Goal: Task Accomplishment & Management: Use online tool/utility

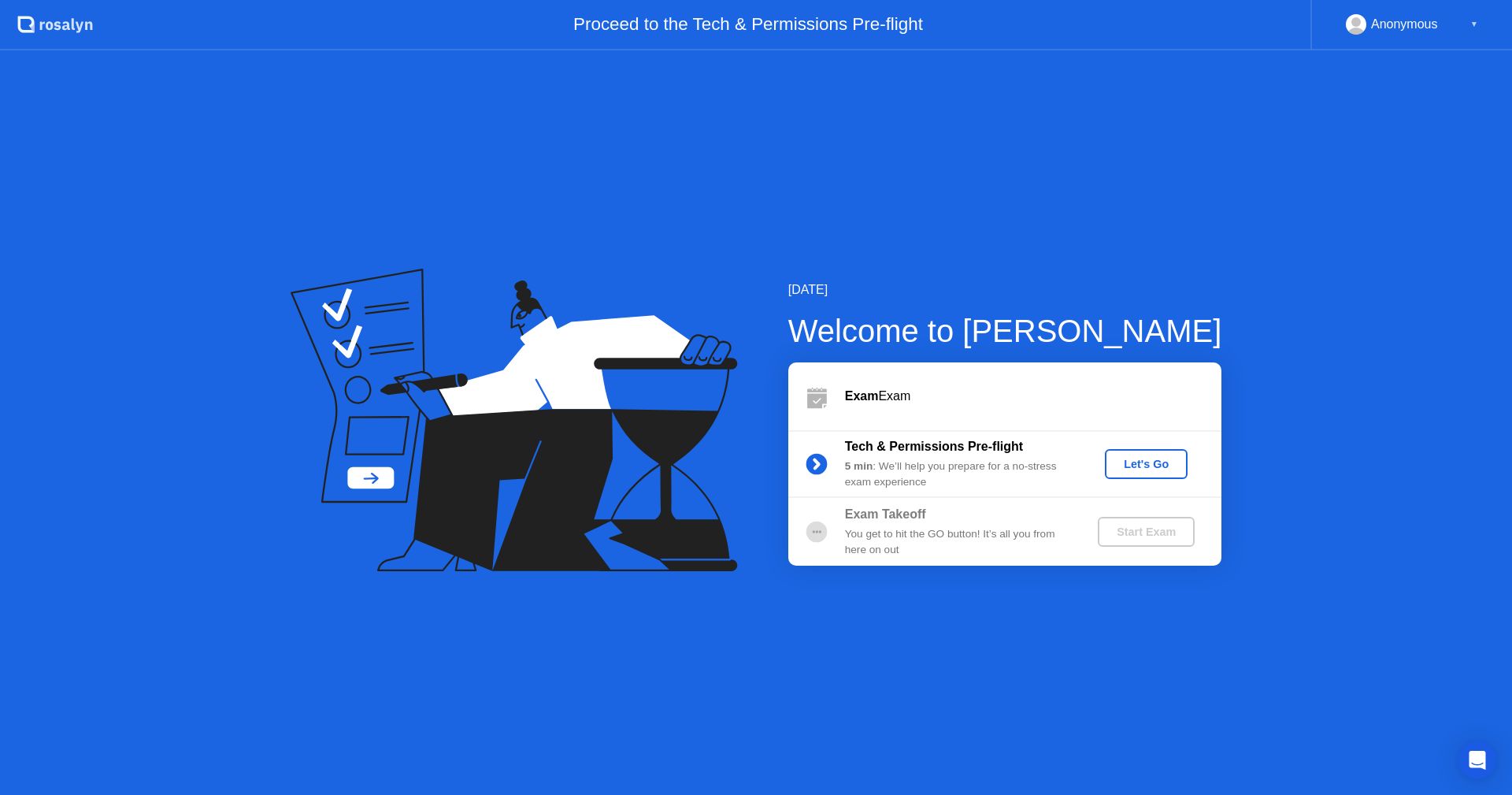
click at [1472, 19] on div "▼" at bounding box center [1474, 25] width 8 height 20
click at [1137, 459] on div "Let's Go" at bounding box center [1146, 464] width 70 height 13
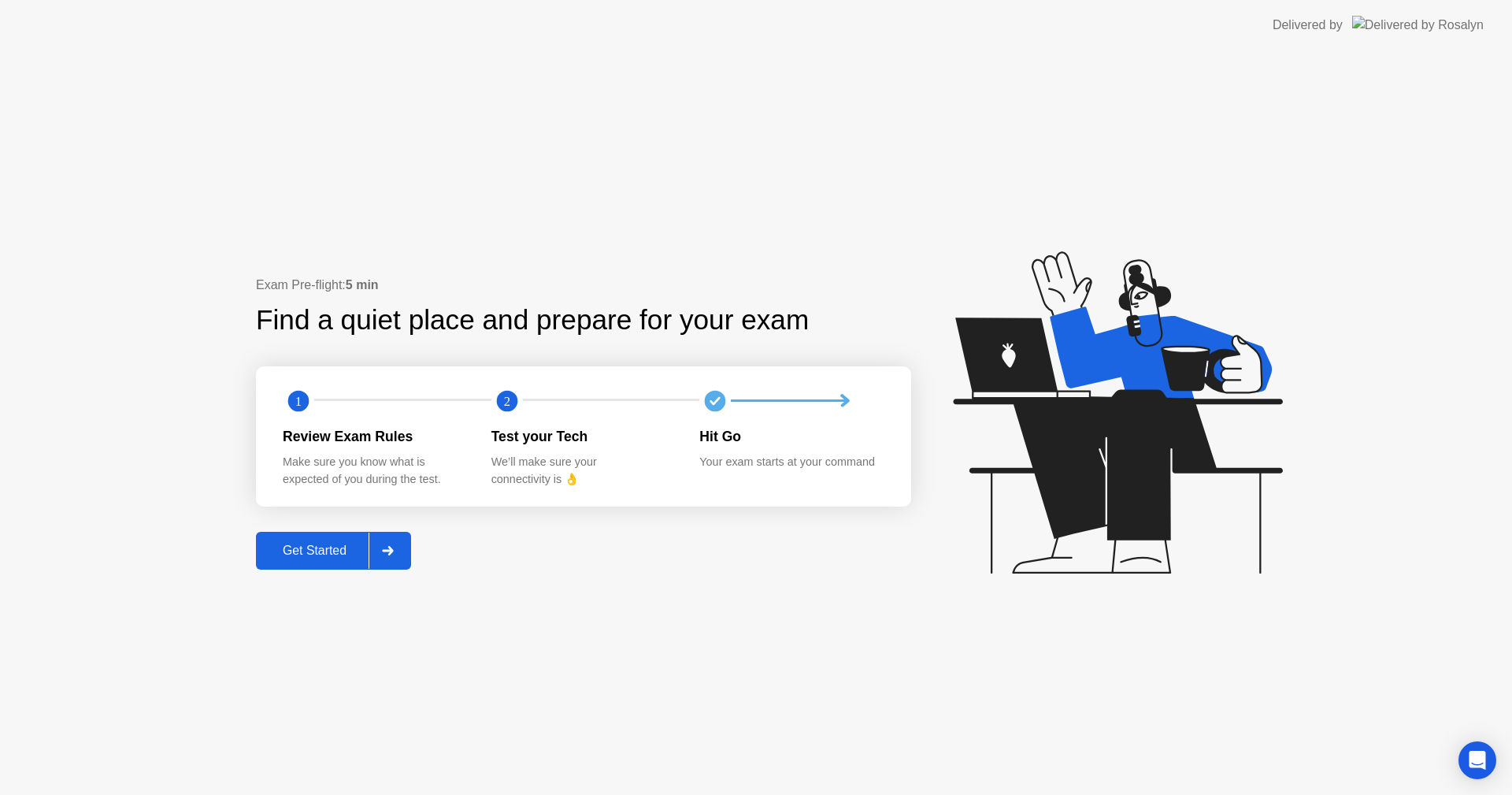
click at [346, 550] on div "Get Started" at bounding box center [315, 550] width 108 height 14
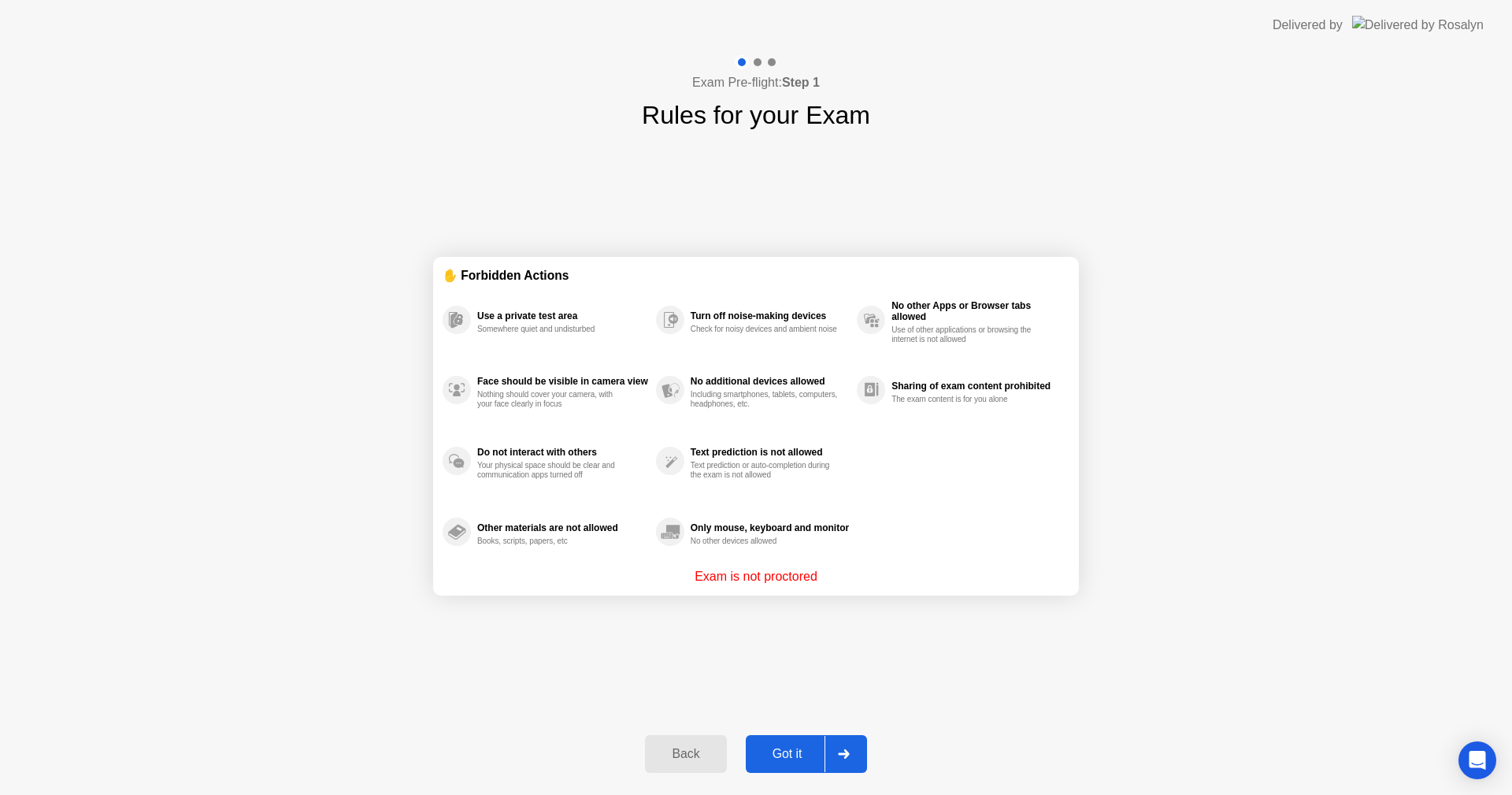
click at [779, 749] on div "Got it" at bounding box center [788, 754] width 74 height 14
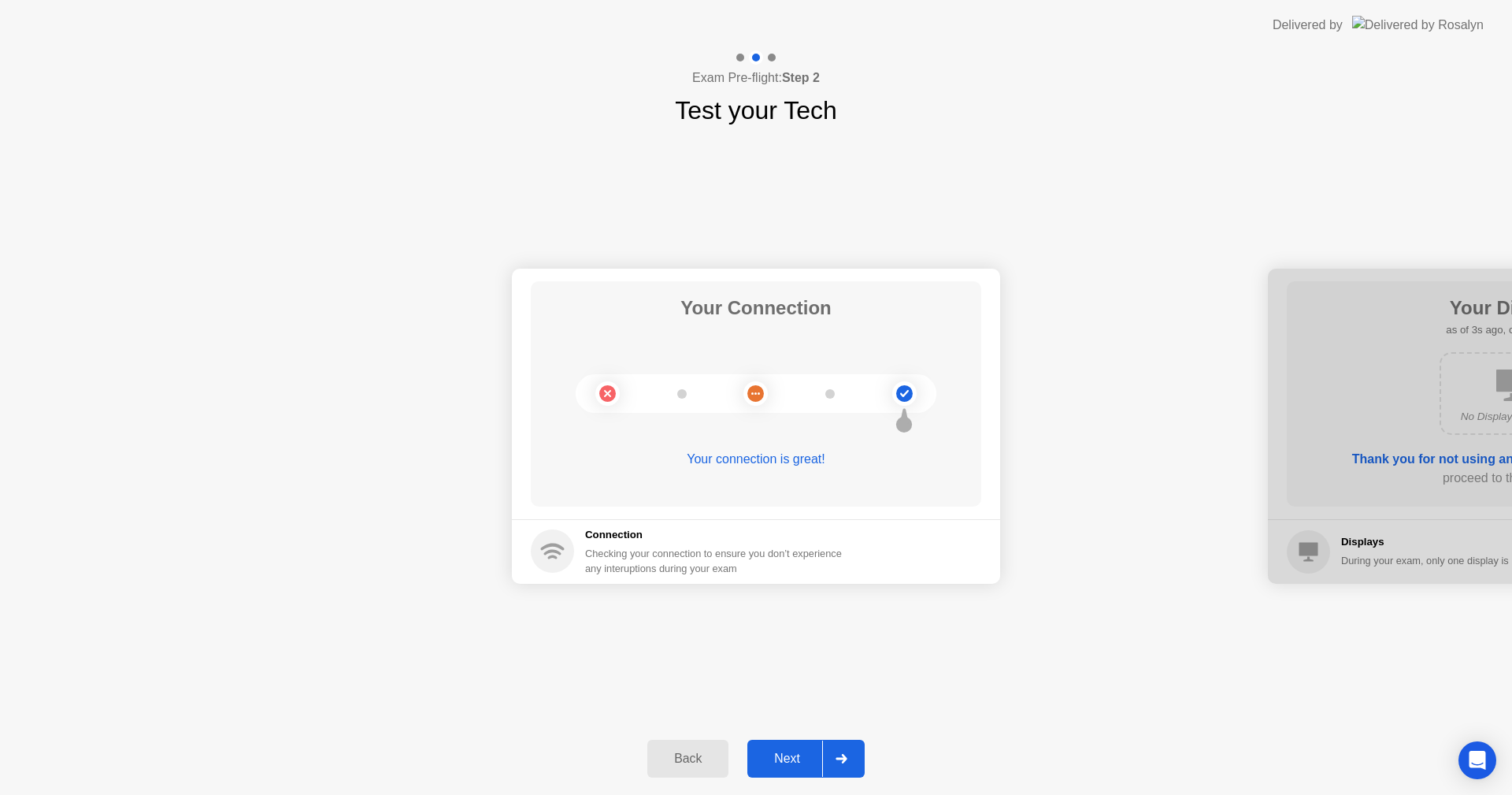
click at [790, 771] on button "Next" at bounding box center [806, 759] width 117 height 38
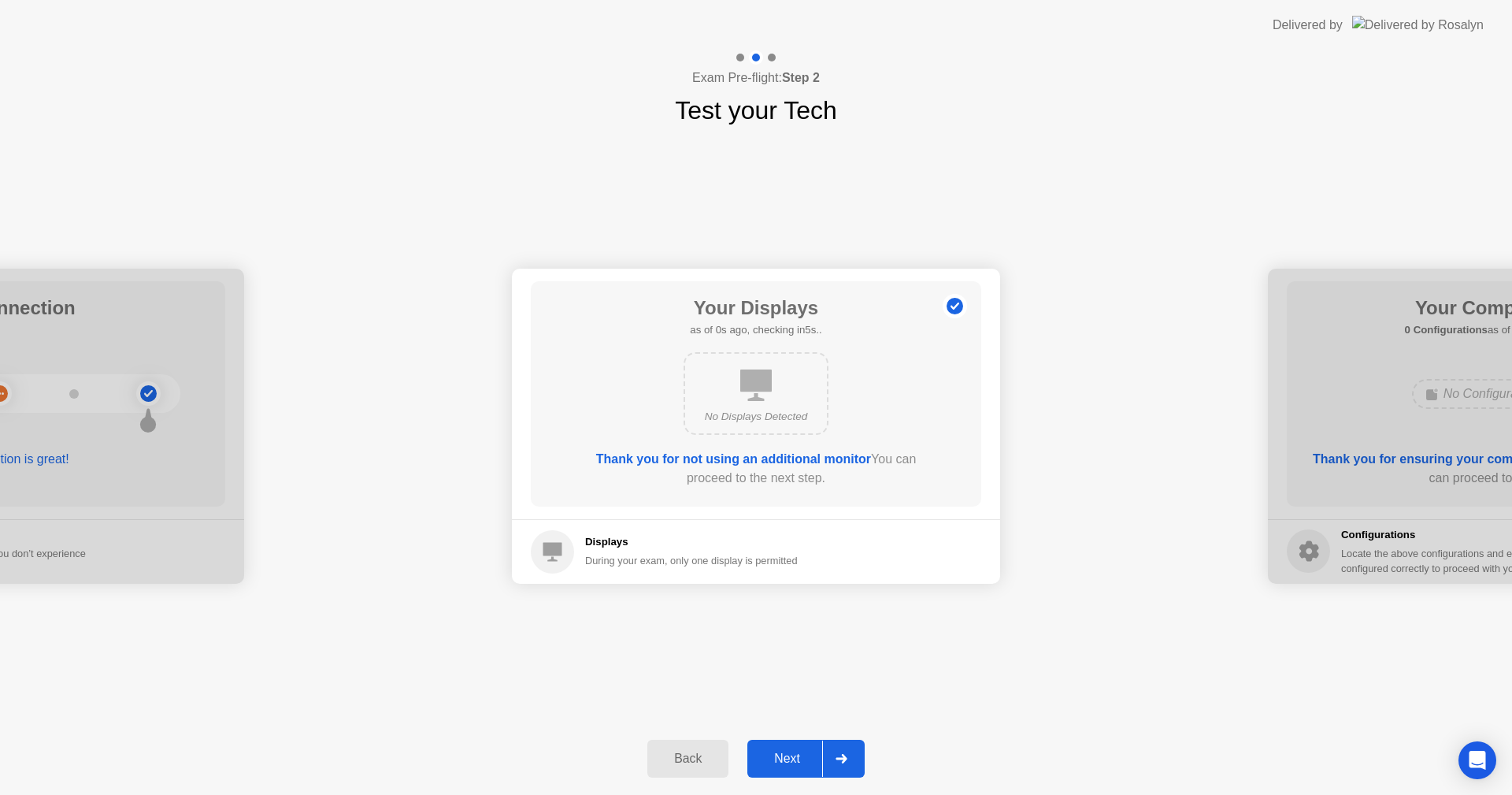
click at [791, 765] on div "Next" at bounding box center [787, 759] width 70 height 14
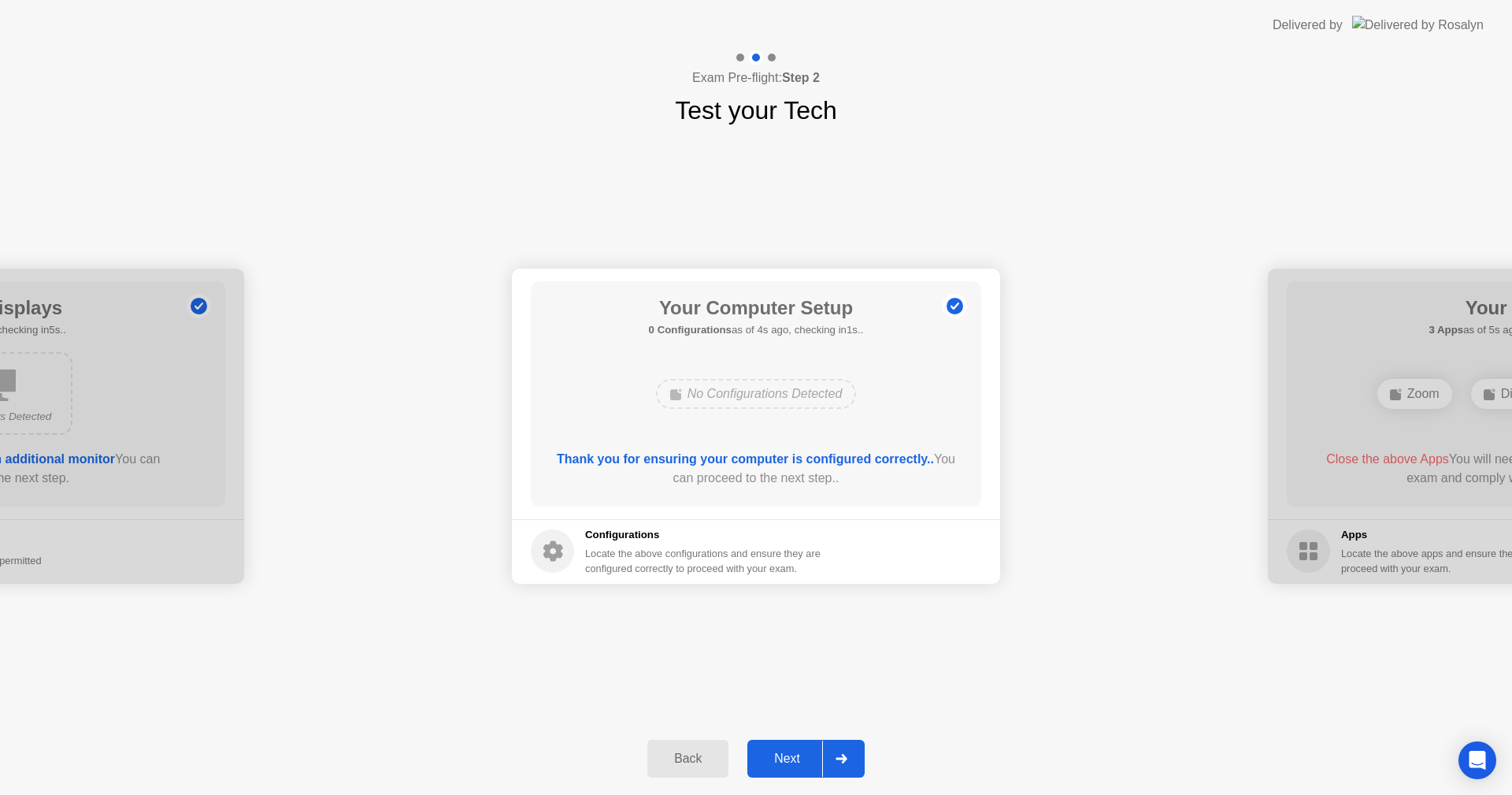
click at [777, 755] on div "Next" at bounding box center [787, 759] width 70 height 14
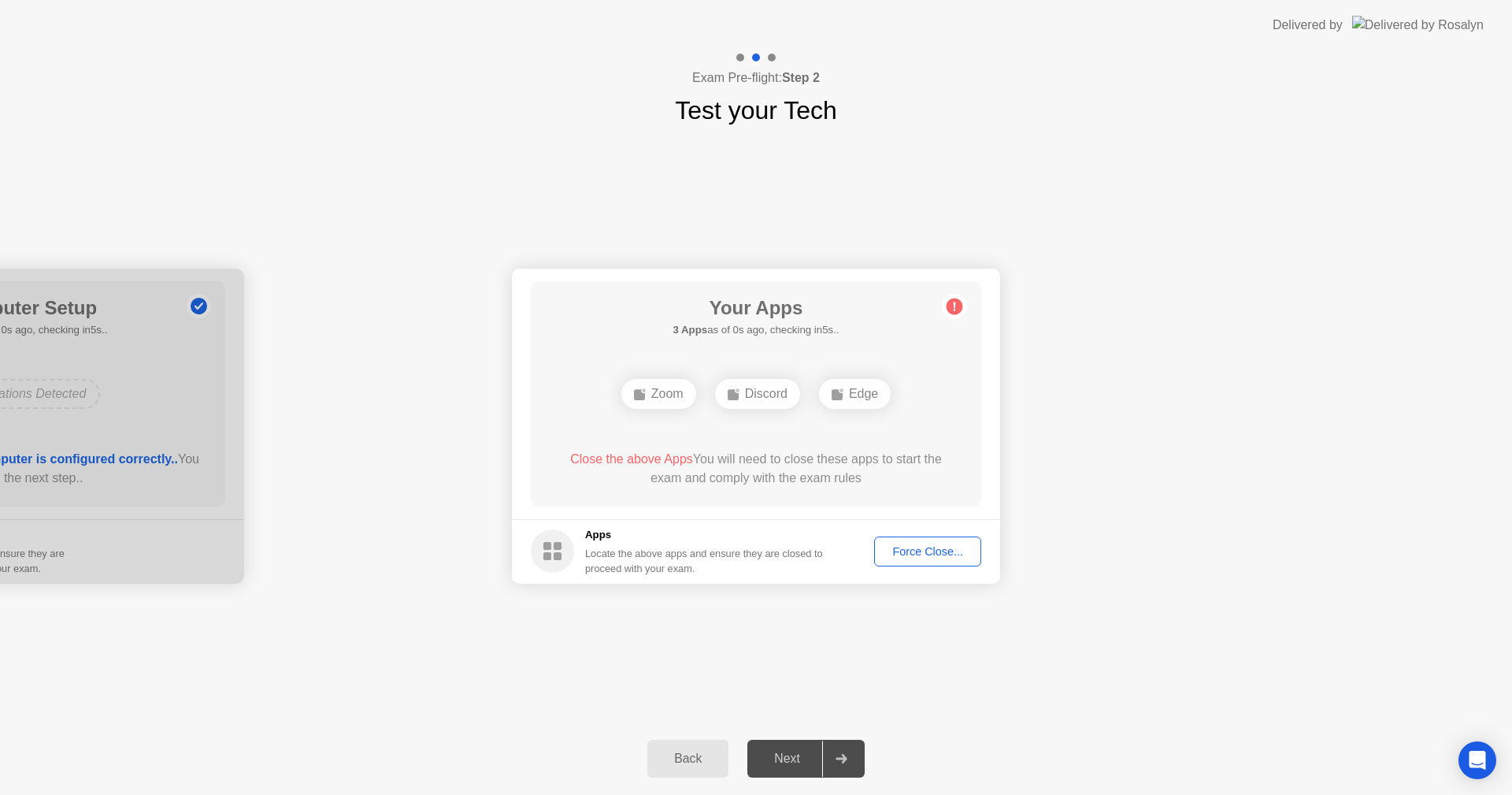
click at [937, 553] on div "Force Close..." at bounding box center [928, 551] width 96 height 13
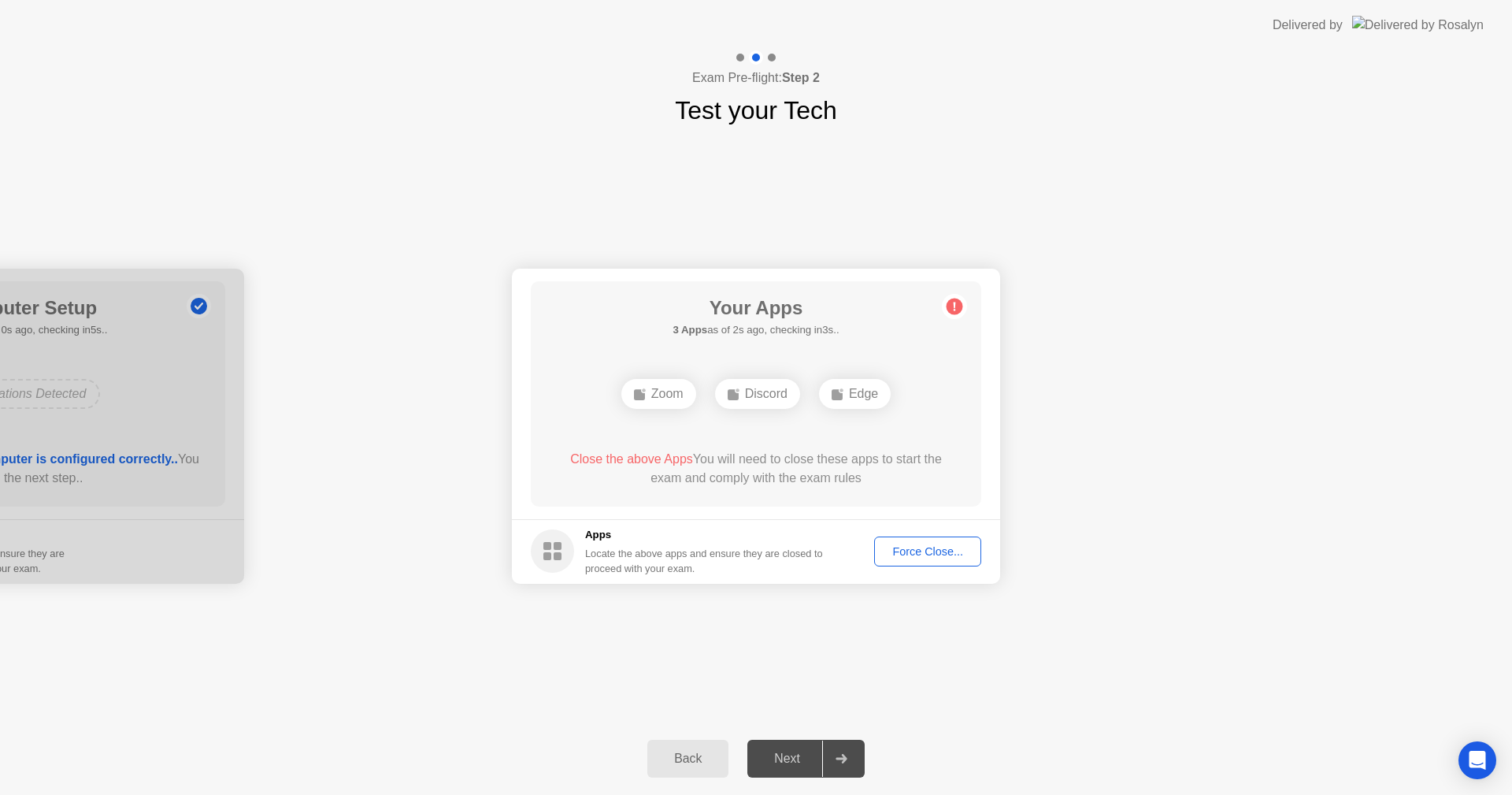
click at [920, 553] on div "Force Close..." at bounding box center [928, 551] width 96 height 13
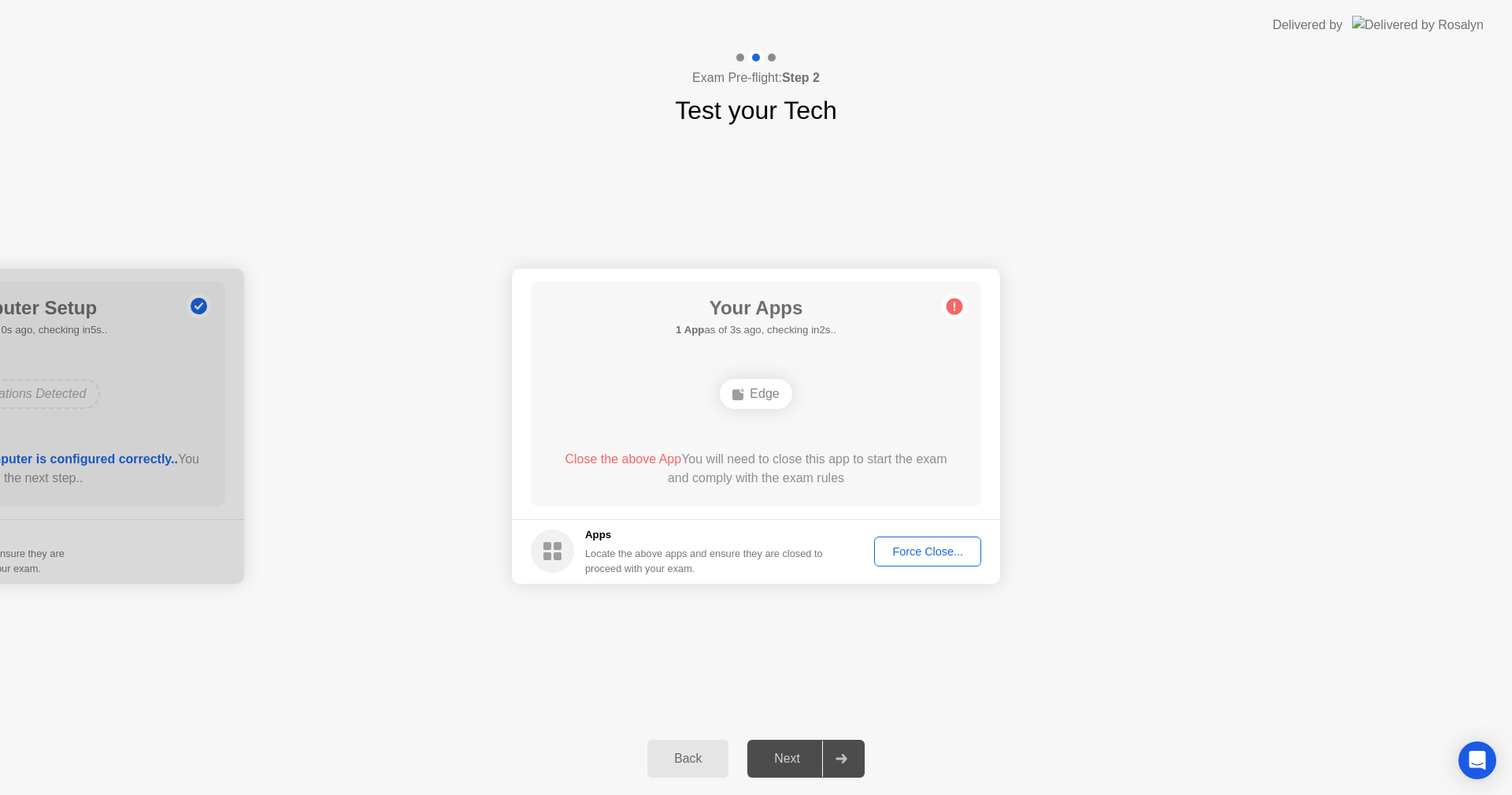
click at [787, 504] on div "Your Apps 1 App as of 3s ago, checking in2s.. Edge Close the above App You will…" at bounding box center [755, 394] width 450 height 226
click at [793, 512] on main "Your Apps 1 App as of 1s ago, checking in4s.. Edge Close the above App You will…" at bounding box center [756, 394] width 488 height 251
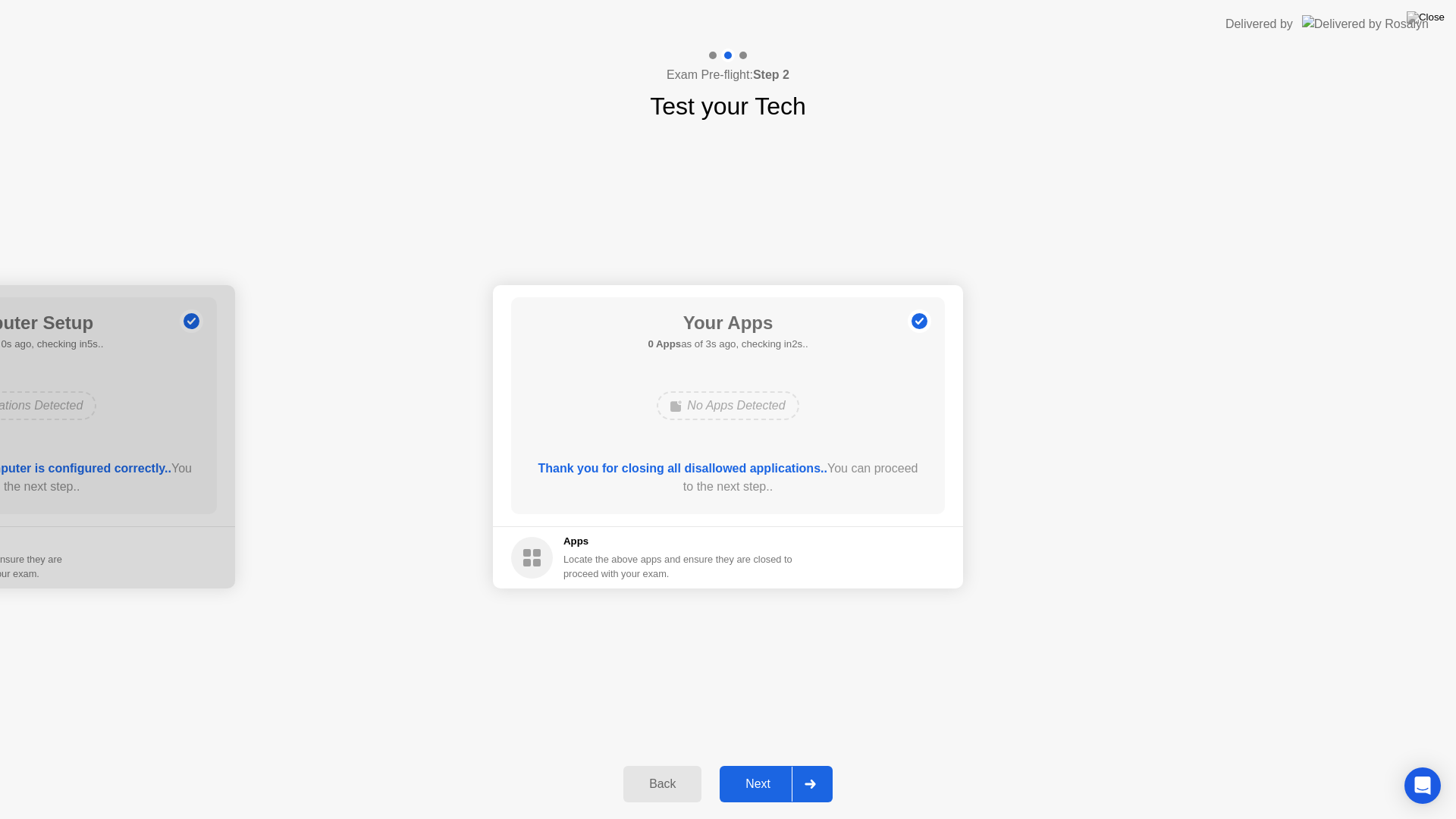
click at [760, 765] on div "Next" at bounding box center [758, 784] width 68 height 14
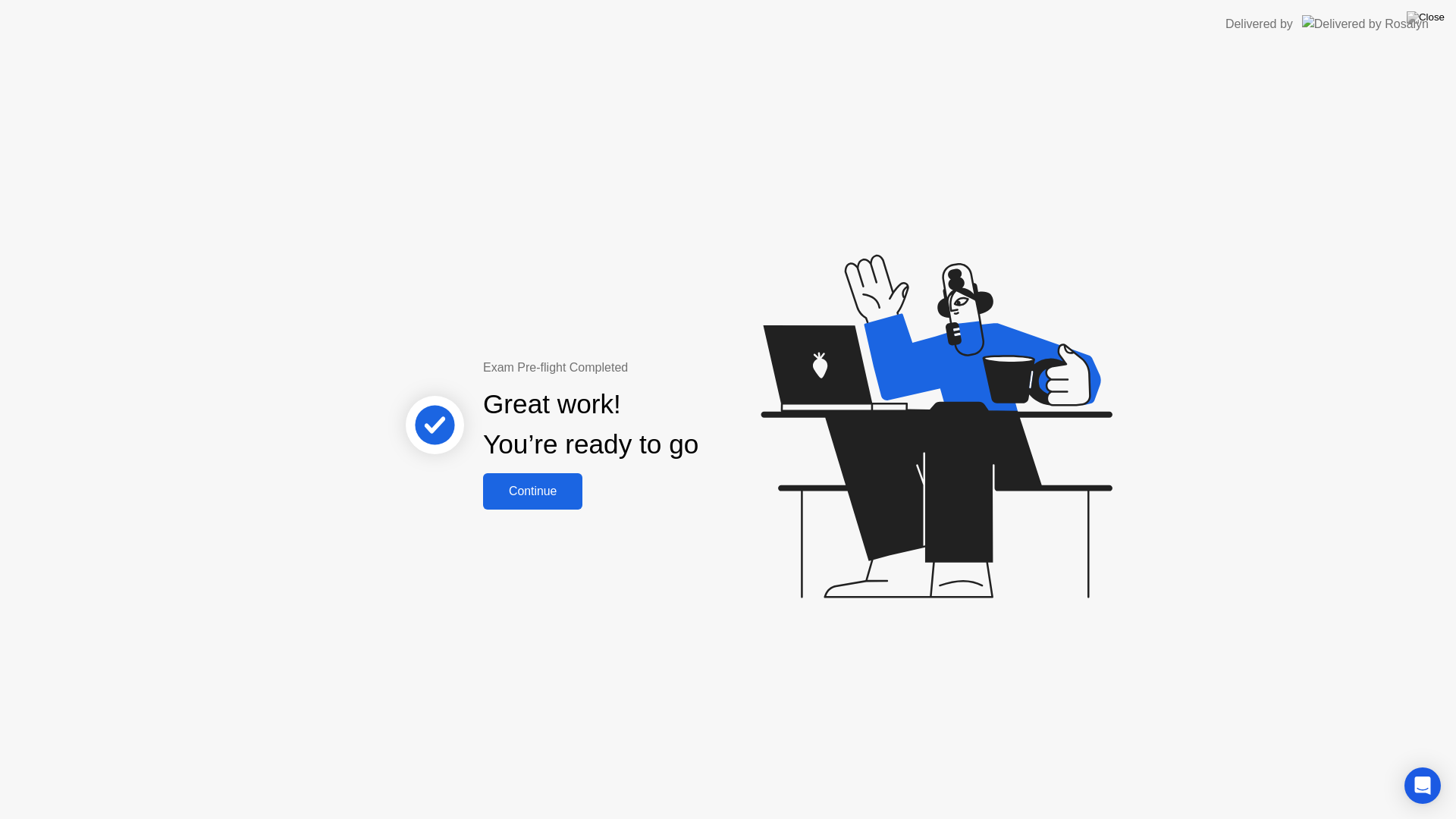
click at [533, 499] on div "Continue" at bounding box center [533, 491] width 90 height 14
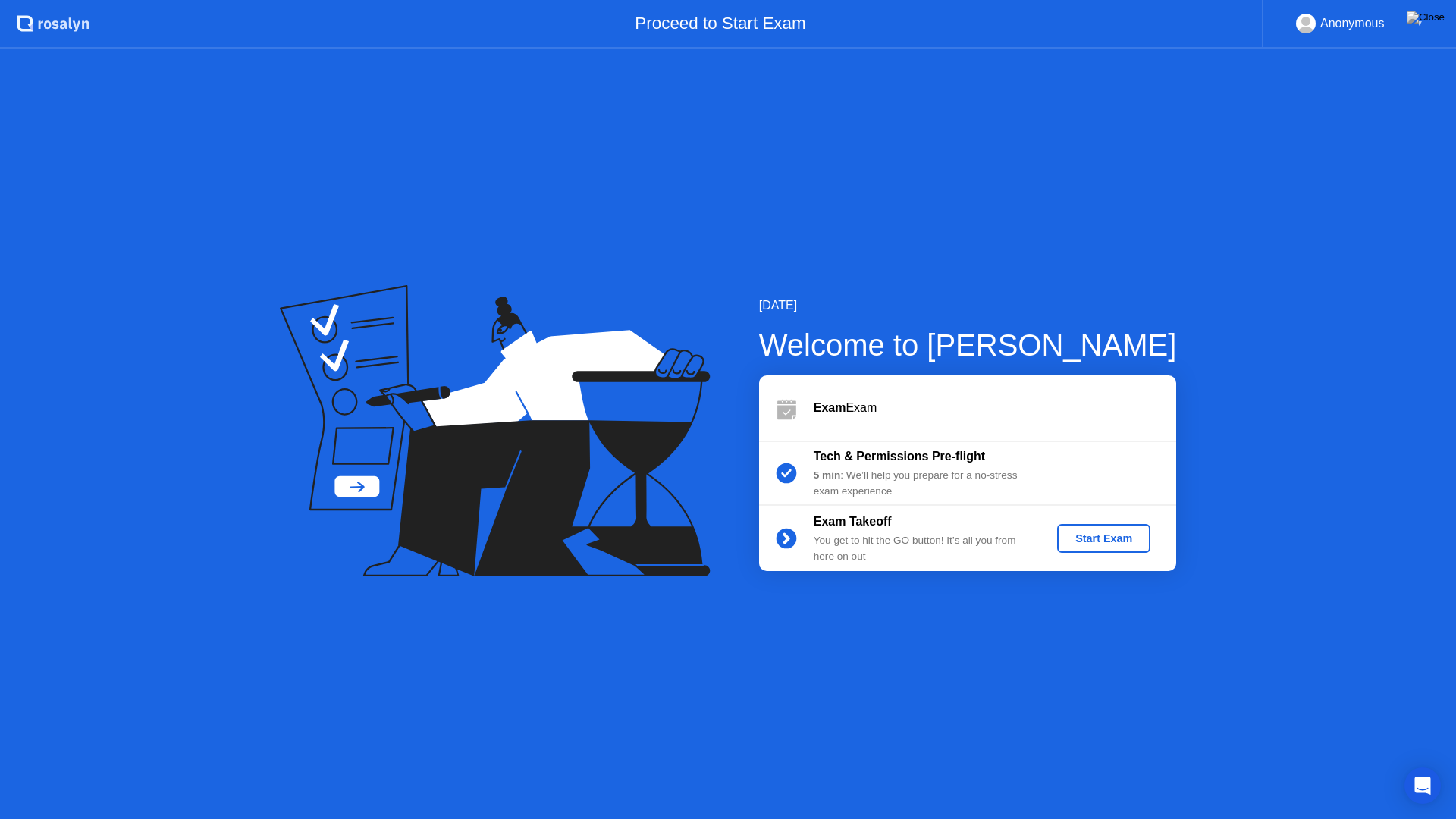
click at [1104, 543] on div "Start Exam" at bounding box center [1104, 538] width 81 height 12
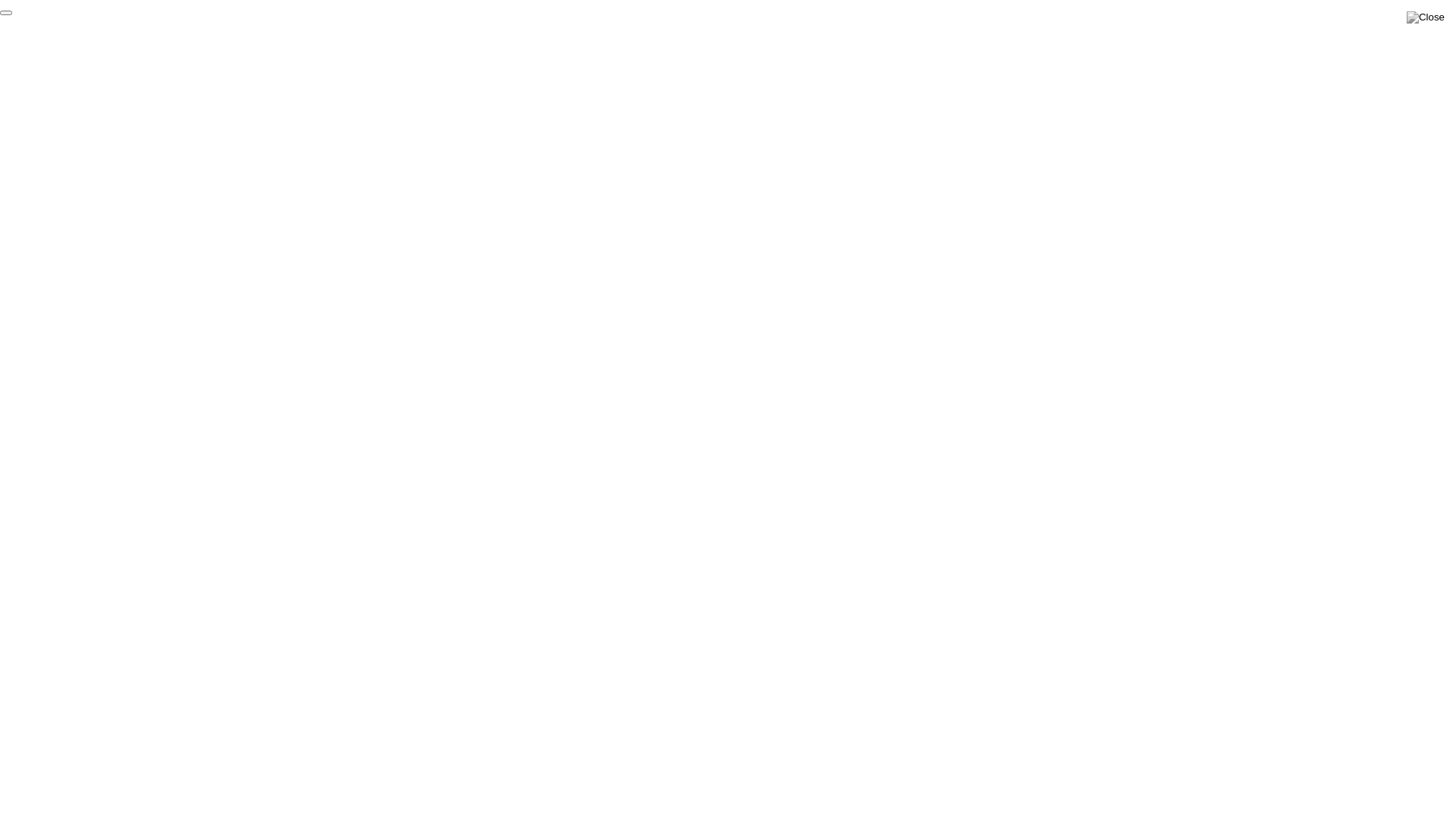
click div "End Proctoring Session"
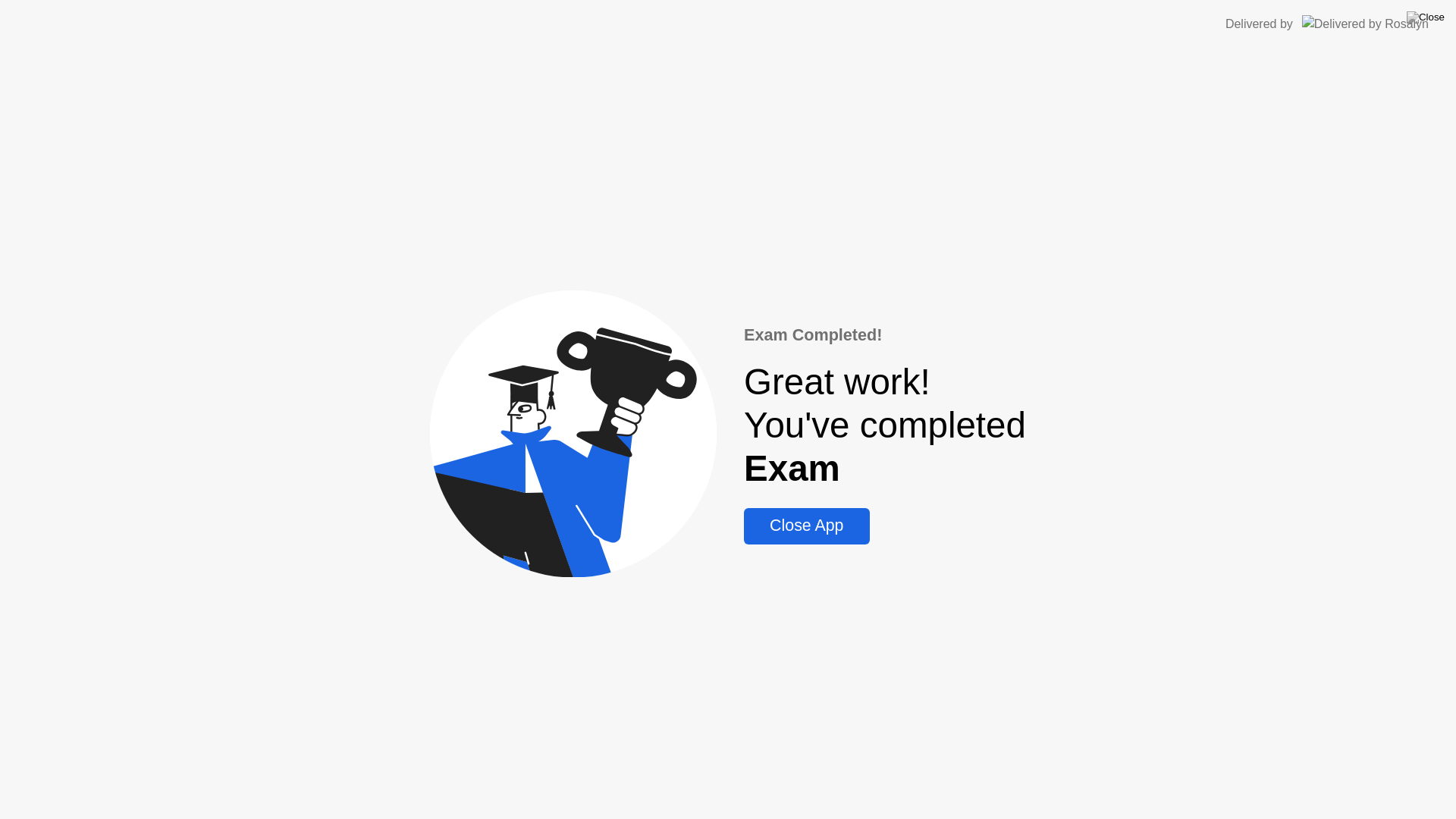
click at [811, 527] on div "Close App" at bounding box center [806, 525] width 116 height 19
